Goal: Task Accomplishment & Management: Complete application form

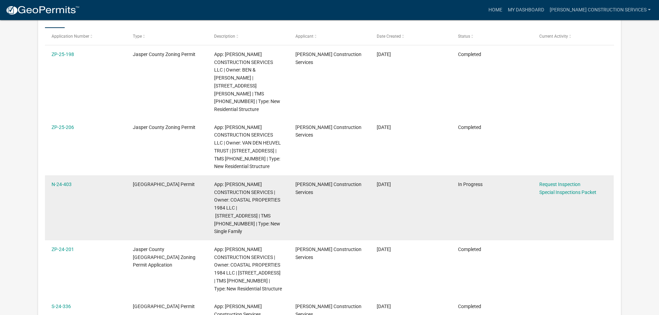
scroll to position [126, 0]
click at [561, 182] on link "Request Inspection" at bounding box center [559, 185] width 41 height 6
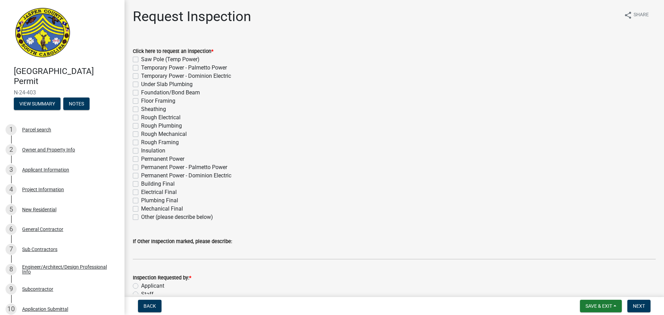
click at [141, 185] on label "Building Final" at bounding box center [158, 184] width 34 height 8
click at [141, 184] on input "Building Final" at bounding box center [143, 182] width 4 height 4
checkbox input "true"
checkbox input "false"
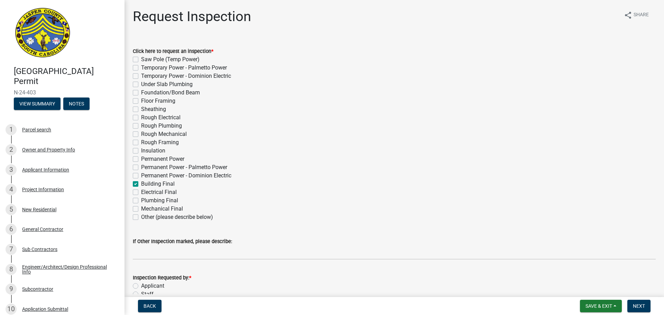
checkbox input "false"
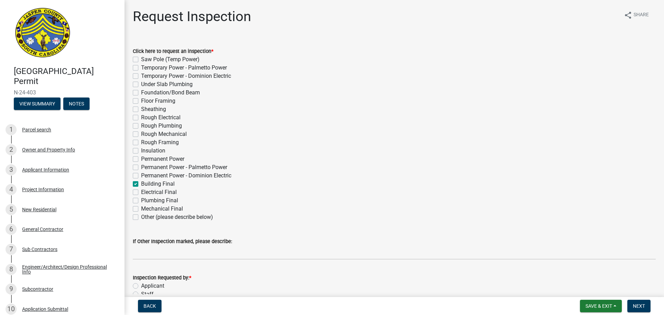
checkbox input "false"
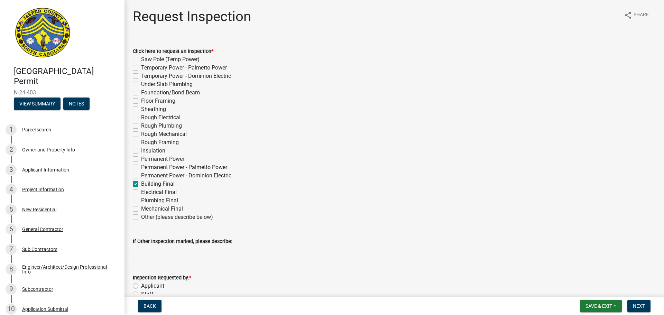
checkbox input "false"
checkbox input "true"
checkbox input "false"
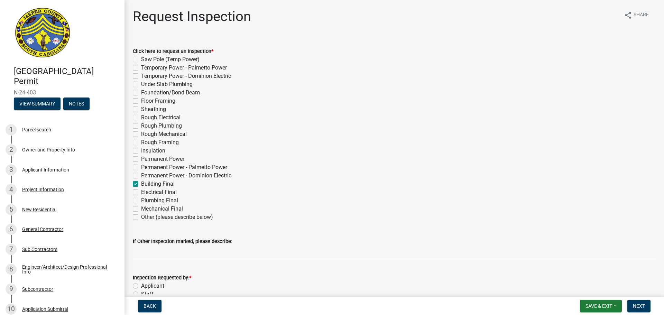
checkbox input "false"
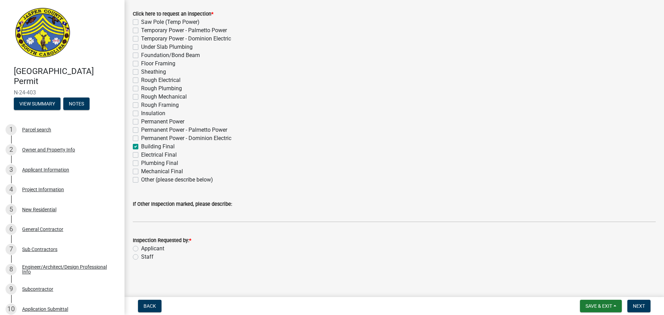
click at [141, 249] on label "Applicant" at bounding box center [152, 248] width 23 height 8
click at [141, 249] on input "Applicant" at bounding box center [143, 246] width 4 height 4
radio input "true"
click at [635, 306] on span "Next" at bounding box center [639, 306] width 12 height 6
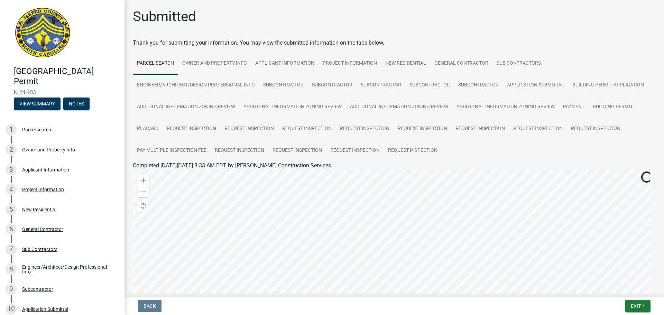
scroll to position [123, 0]
